Goal: Navigation & Orientation: Find specific page/section

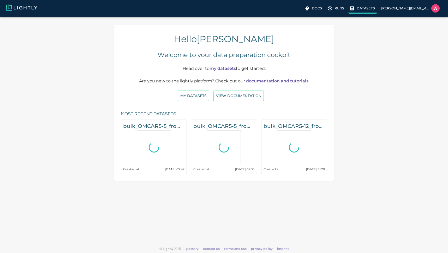
click at [357, 9] on label "Datasets" at bounding box center [363, 8] width 29 height 9
